Goal: Find specific page/section: Find specific page/section

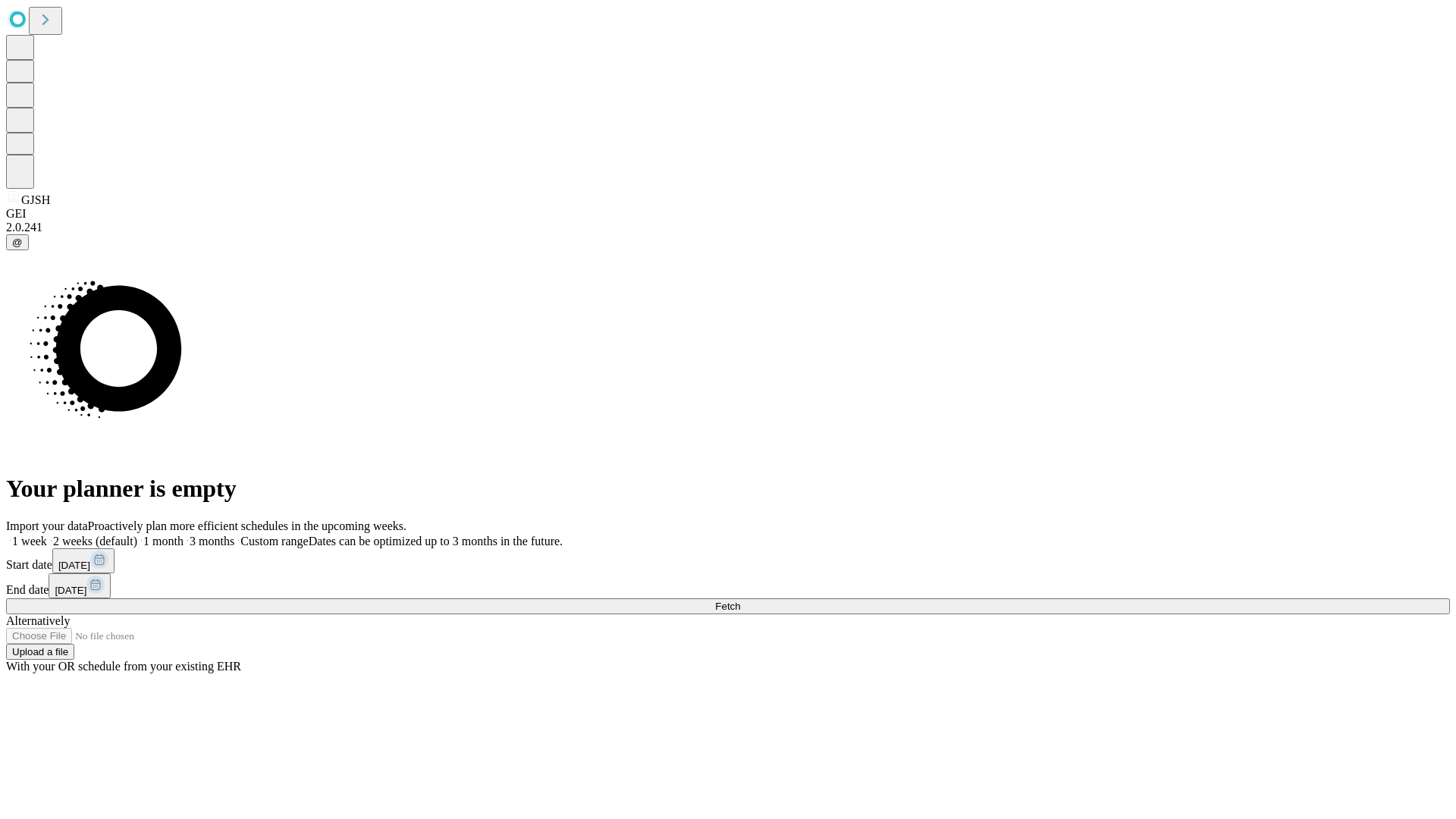
click at [740, 601] on span "Fetch" at bounding box center [727, 606] width 25 height 11
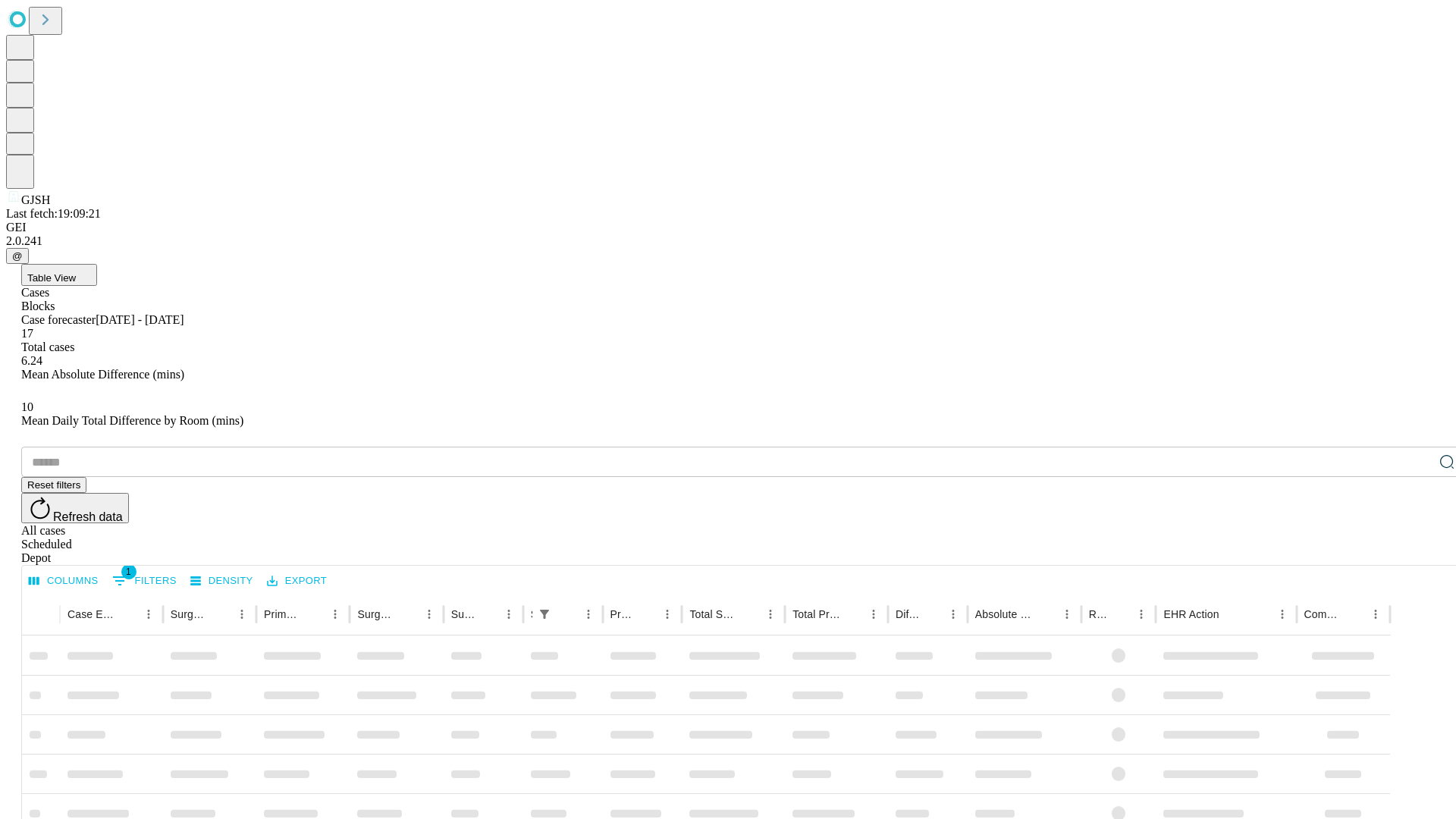
click at [1416, 551] on div "Depot" at bounding box center [744, 558] width 1444 height 14
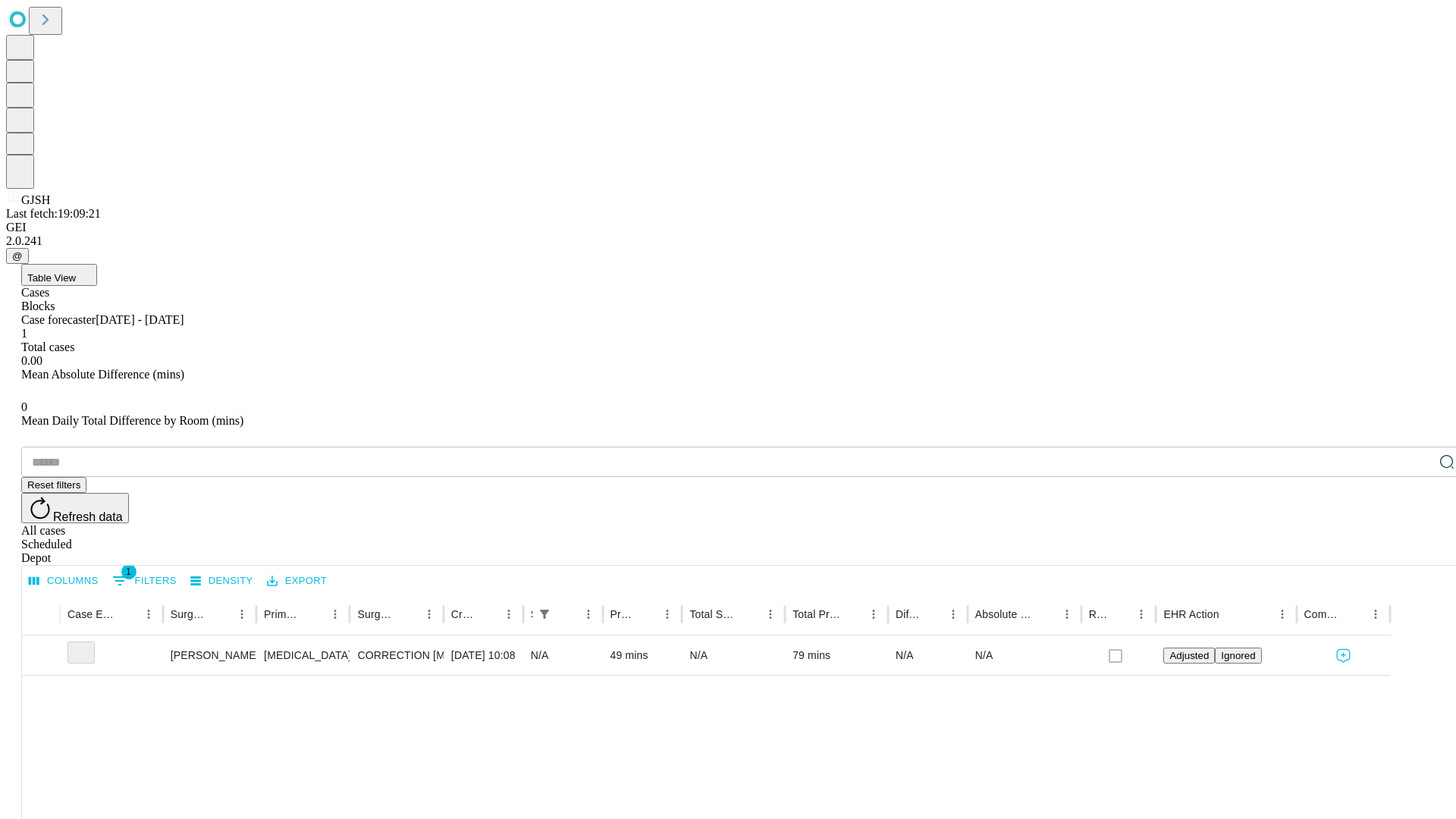
click at [1293, 524] on div "All cases" at bounding box center [744, 531] width 1444 height 14
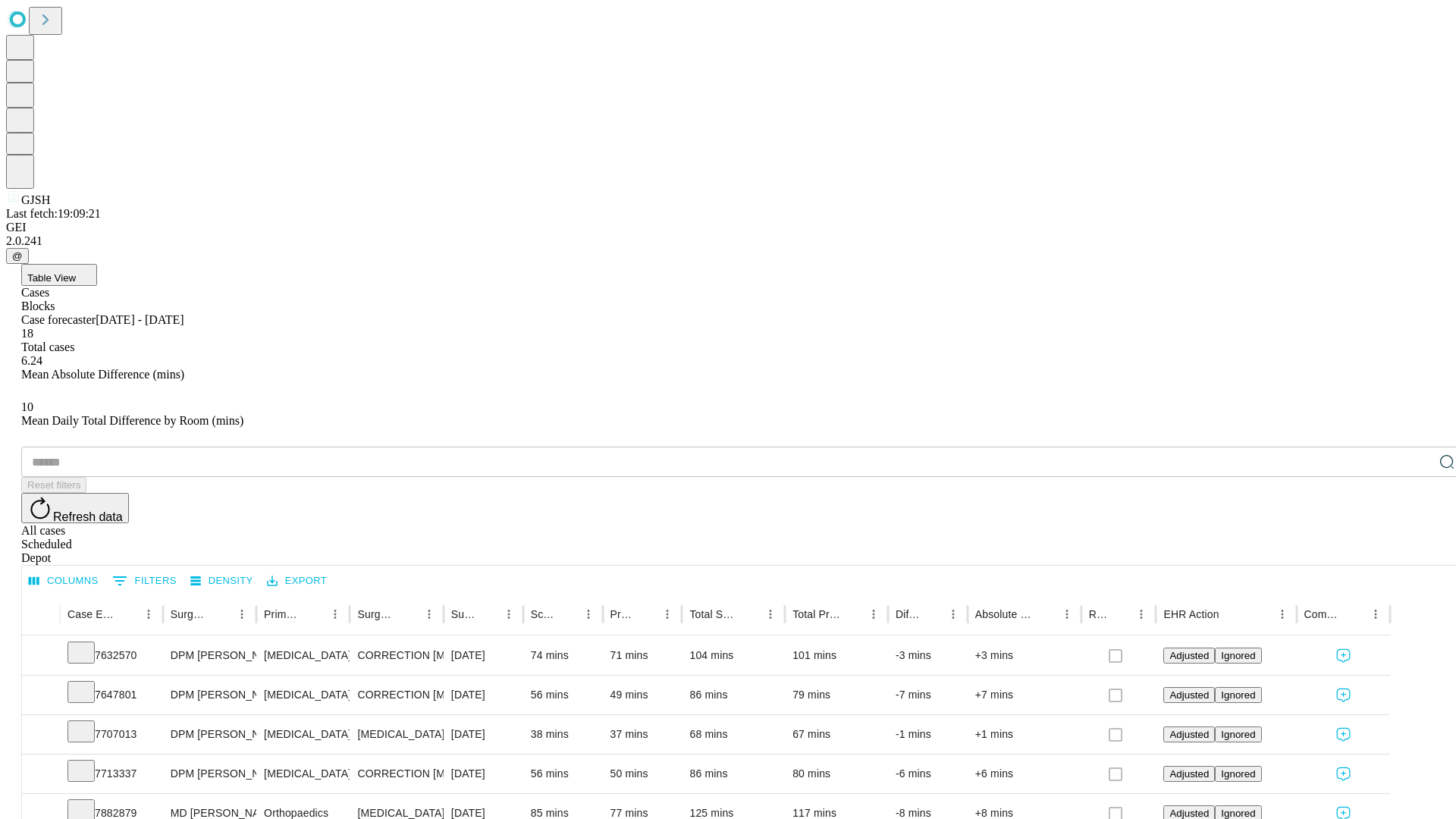
type input "*******"
